Goal: Information Seeking & Learning: Stay updated

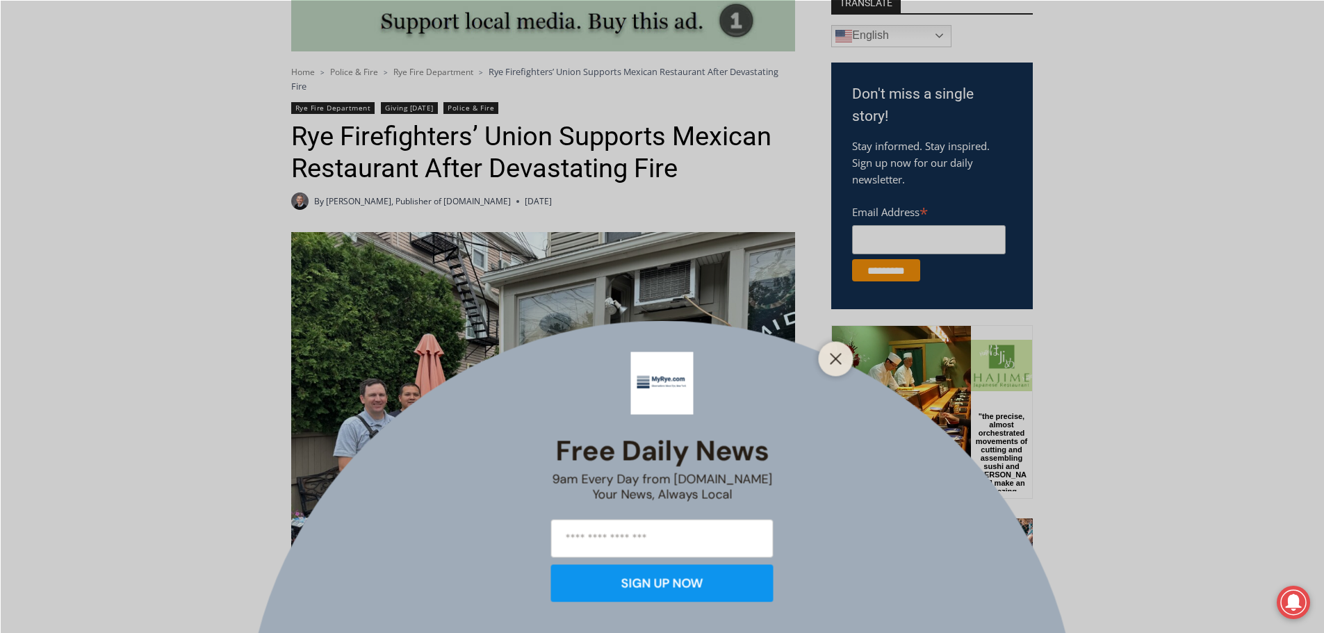
scroll to position [417, 0]
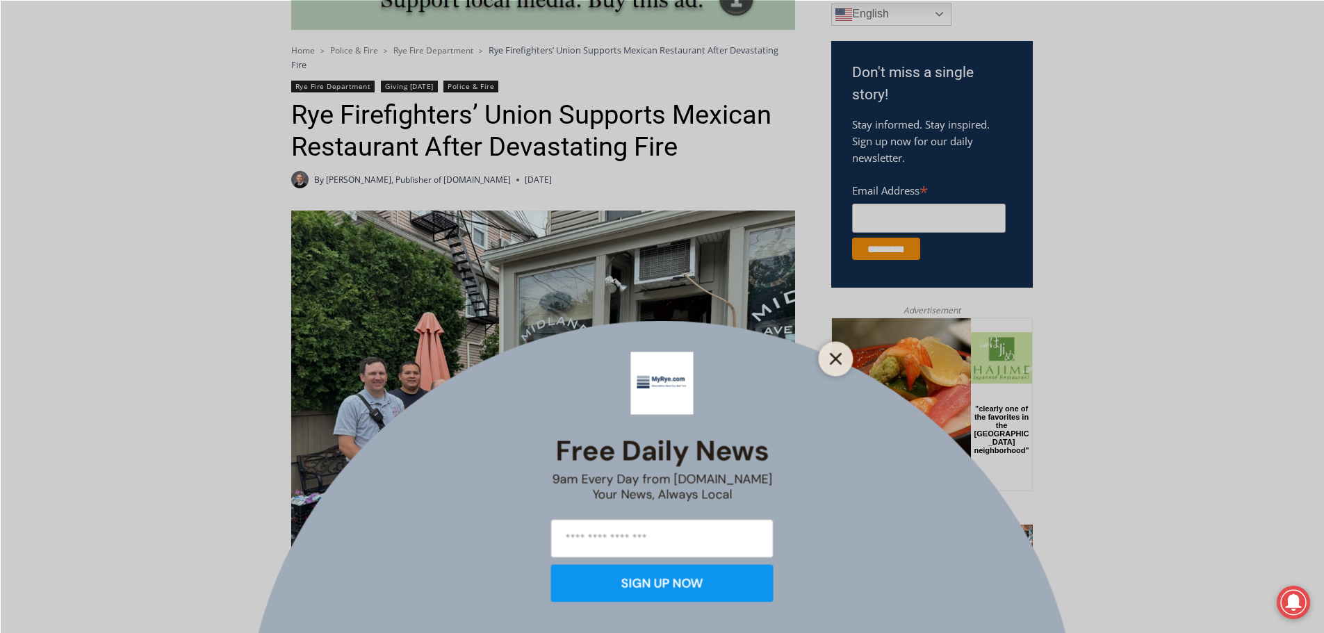
click at [842, 359] on icon "Close" at bounding box center [836, 358] width 13 height 13
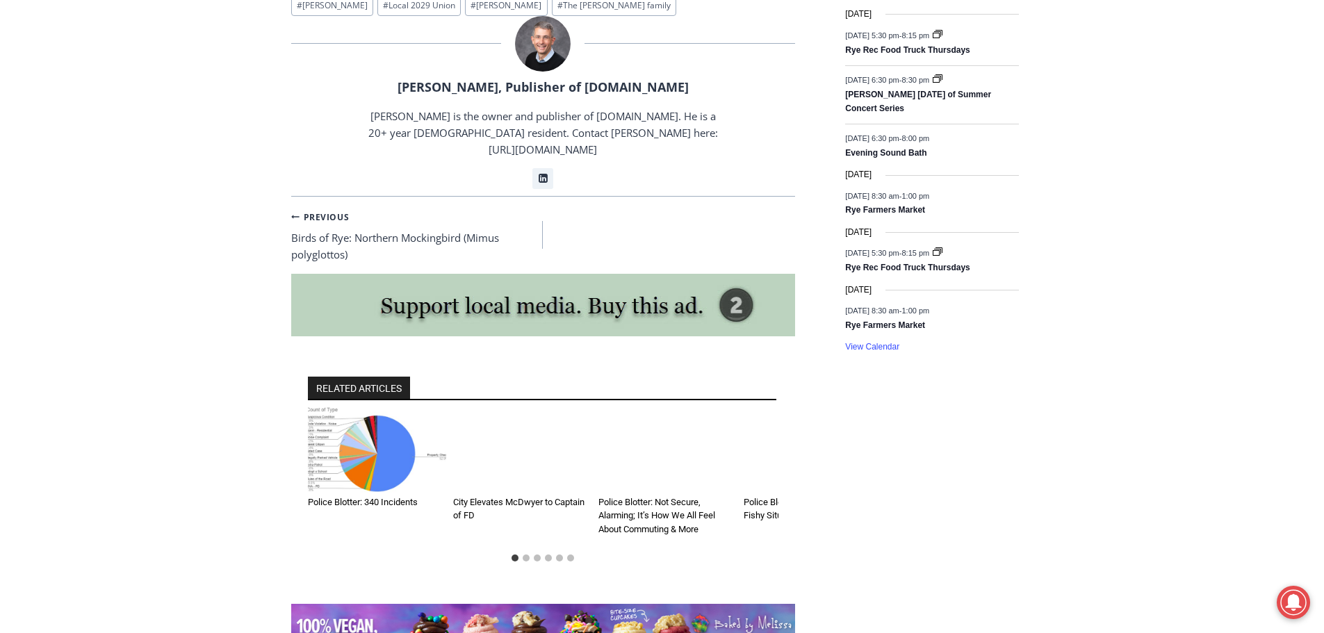
scroll to position [2086, 0]
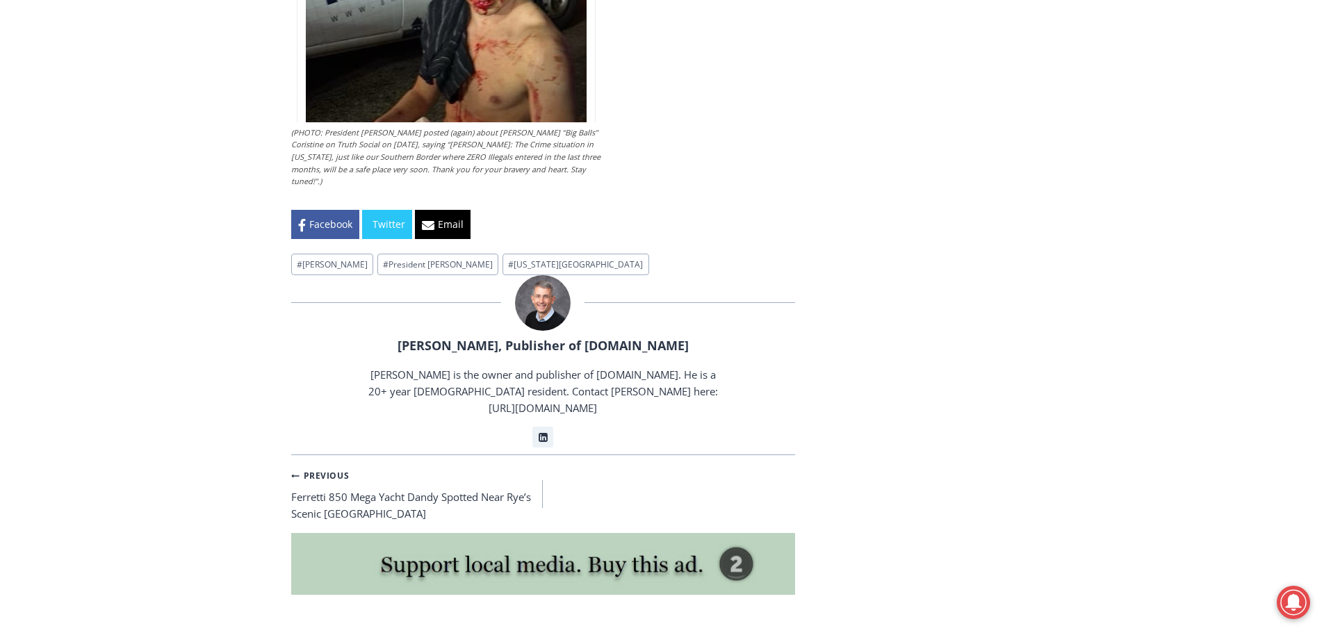
scroll to position [3893, 0]
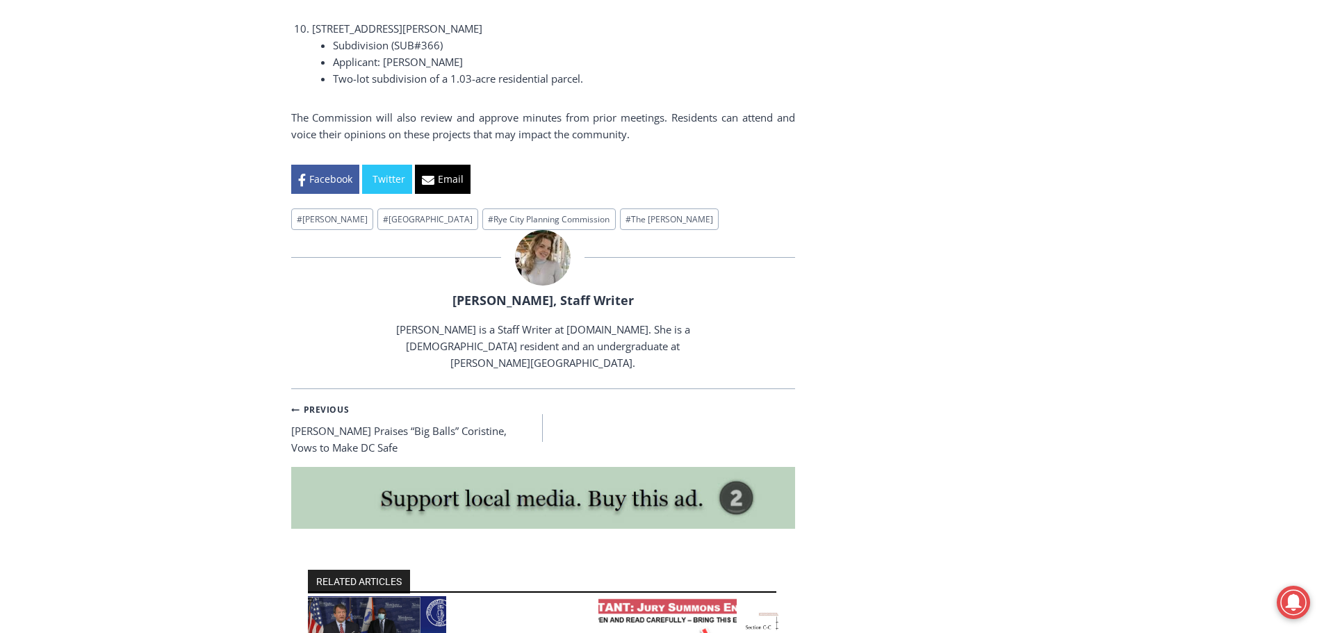
scroll to position [2850, 0]
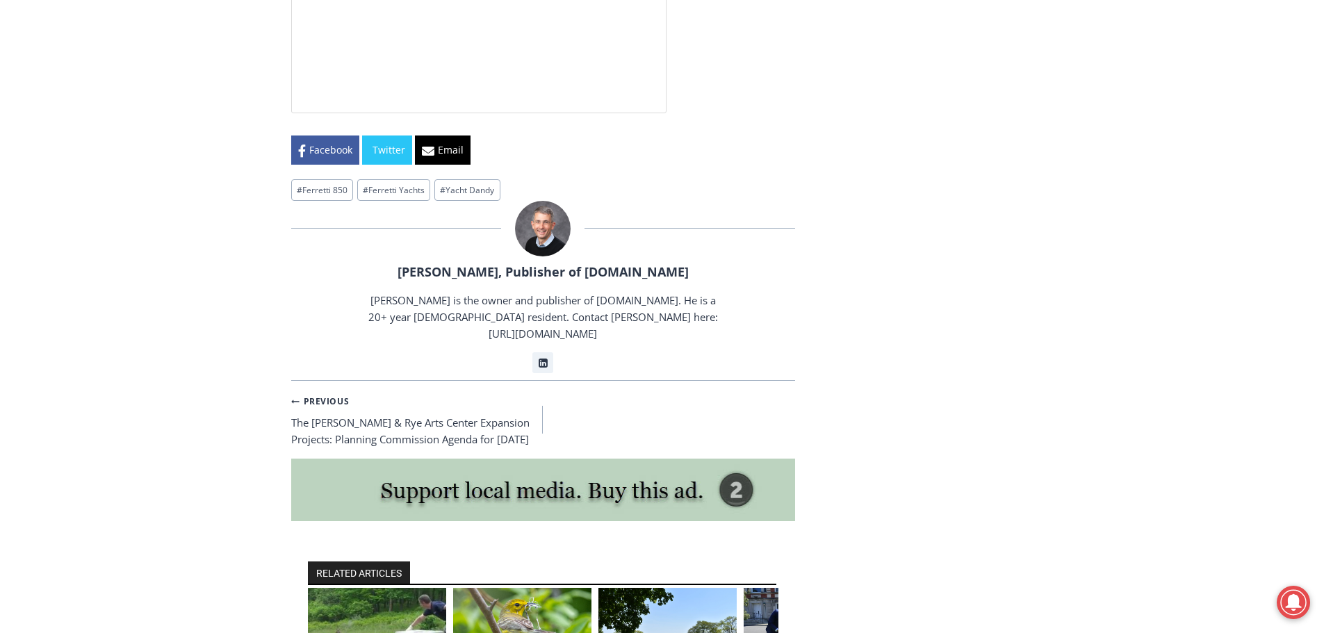
scroll to position [3824, 0]
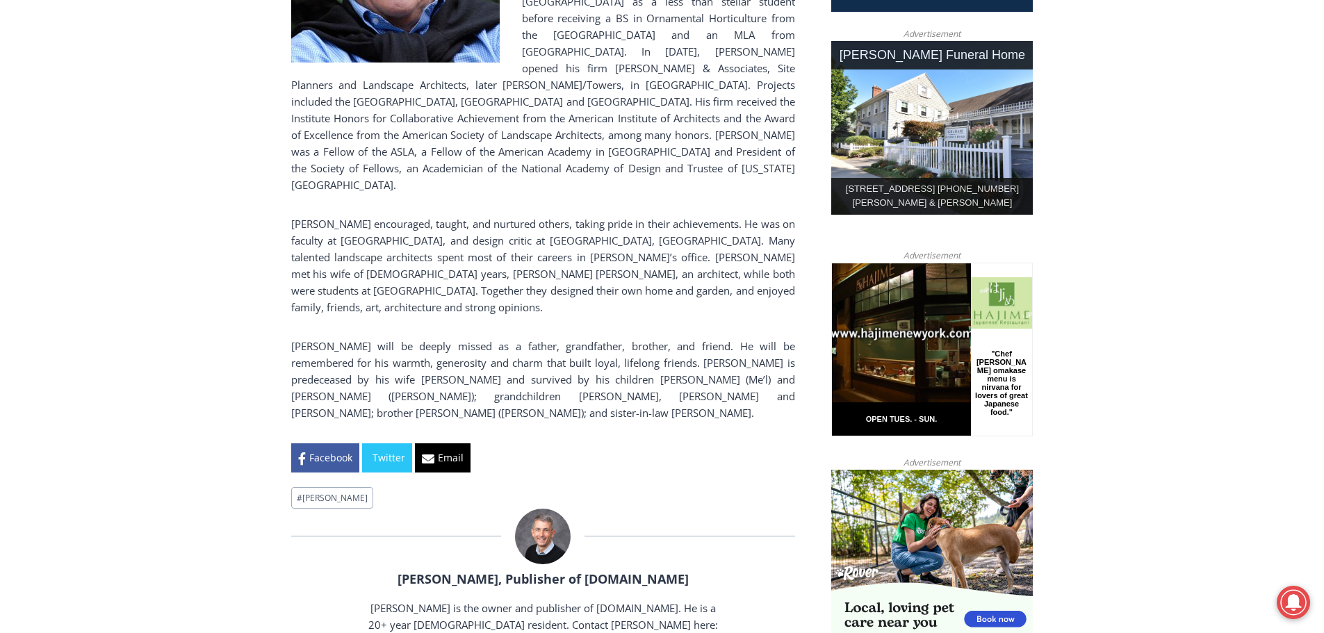
scroll to position [695, 0]
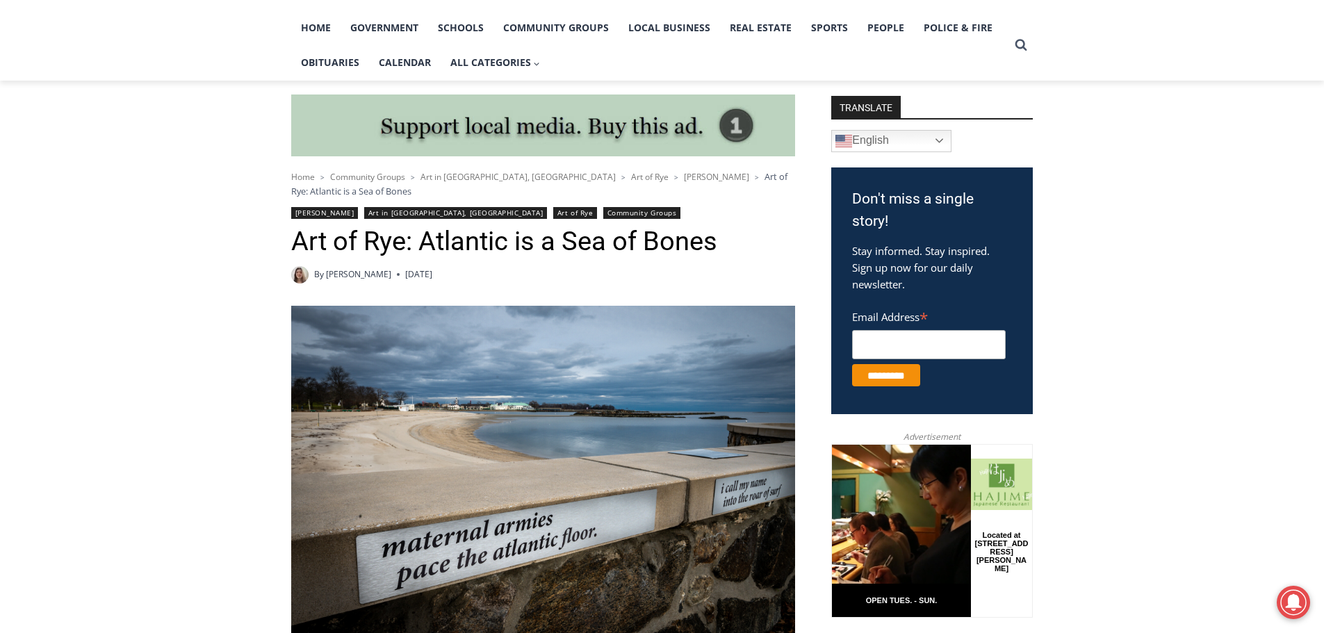
scroll to position [278, 0]
